Goal: Task Accomplishment & Management: Manage account settings

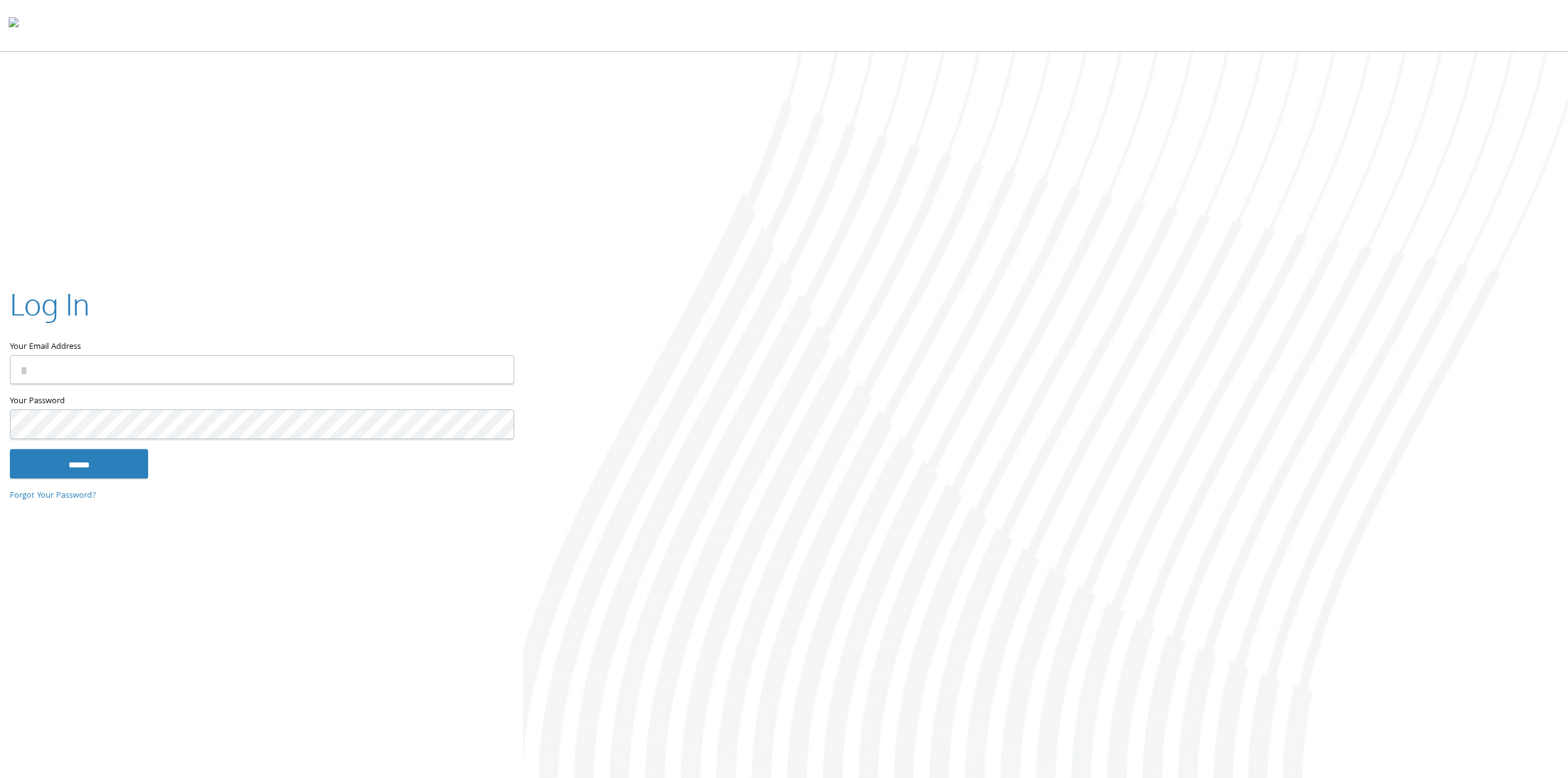
type input "**********"
click at [119, 462] on input "******" at bounding box center [79, 463] width 138 height 29
type input "**********"
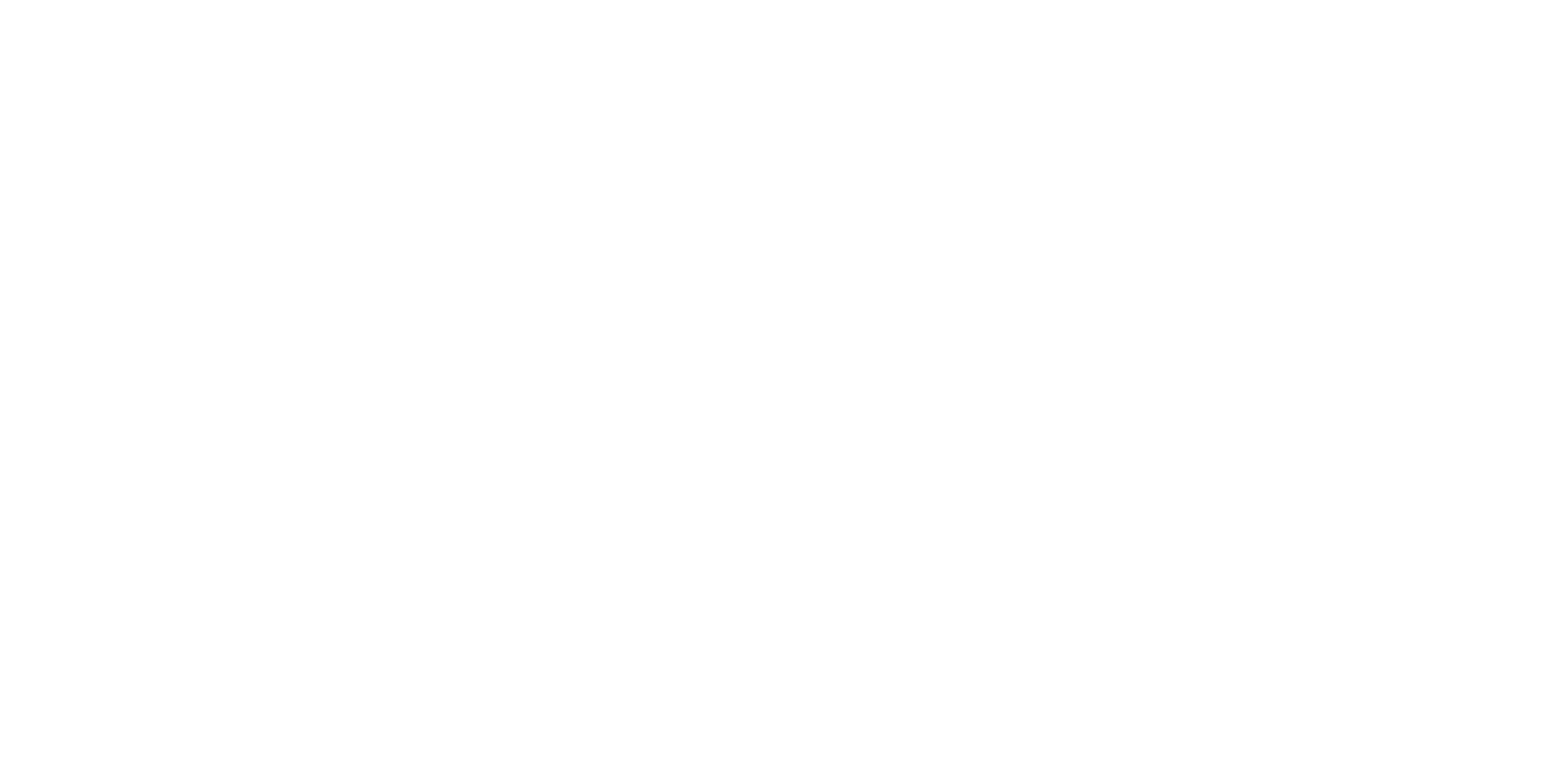
type input "**********"
